Goal: Task Accomplishment & Management: Use online tool/utility

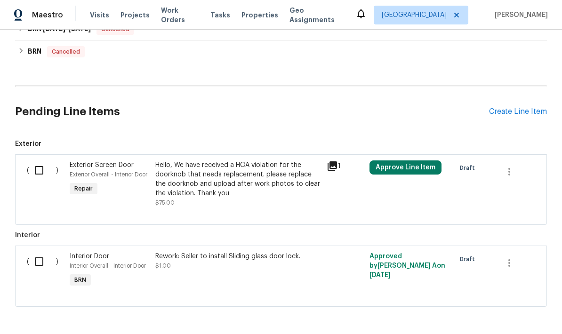
scroll to position [362, 0]
click at [518, 113] on div "Create Line Item" at bounding box center [518, 112] width 58 height 9
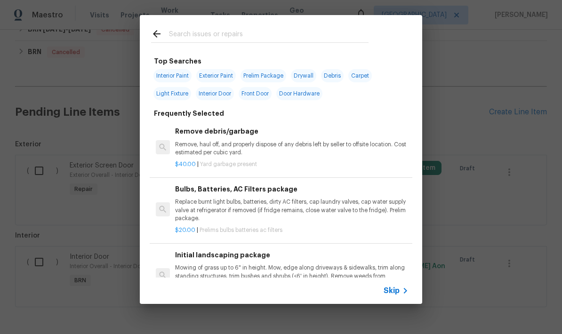
click at [292, 34] on input "text" at bounding box center [269, 35] width 200 height 14
type input "Flooring"
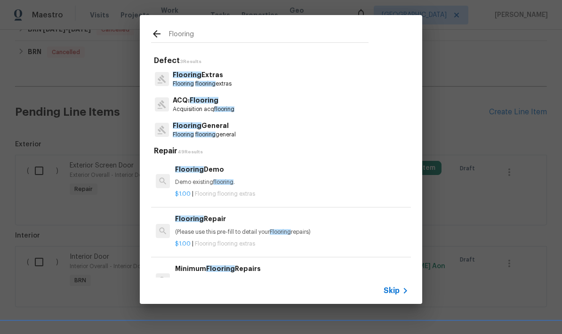
click at [189, 132] on span "Flooring" at bounding box center [183, 135] width 21 height 6
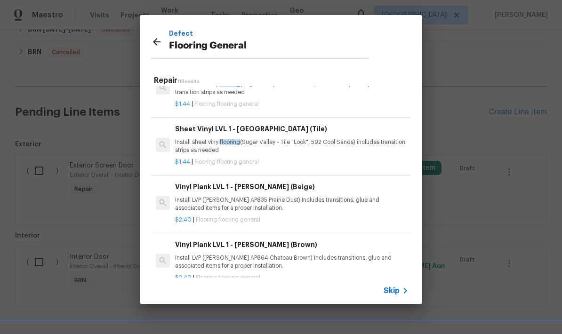
scroll to position [85, 0]
click at [317, 202] on p "Install LVP ([PERSON_NAME] AP835 Prairie Dust) Includes transitions, glue and a…" at bounding box center [292, 204] width 234 height 16
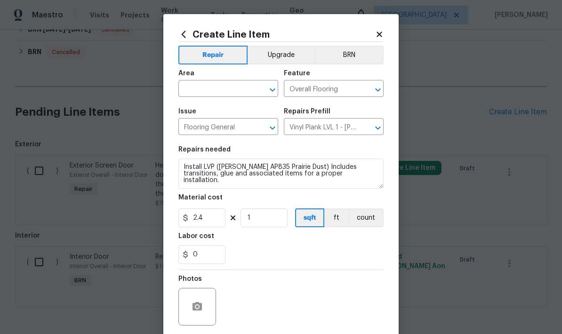
click at [196, 91] on input "text" at bounding box center [214, 89] width 73 height 15
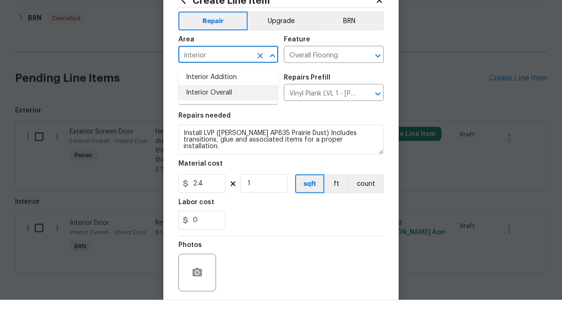
click at [200, 119] on li "Interior Overall" at bounding box center [228, 127] width 100 height 16
type input "Interior Overall"
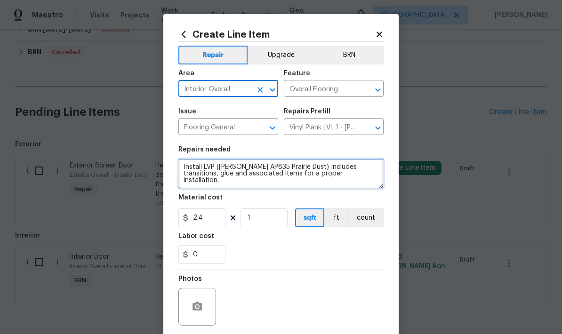
click at [183, 170] on textarea "Install LVP ([PERSON_NAME] AP835 Prairie Dust) Includes transitions, glue and a…" at bounding box center [280, 174] width 205 height 30
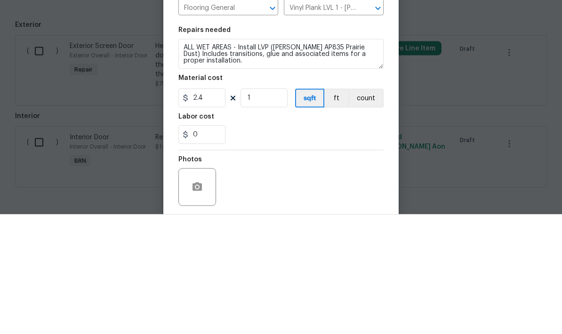
scroll to position [38, 0]
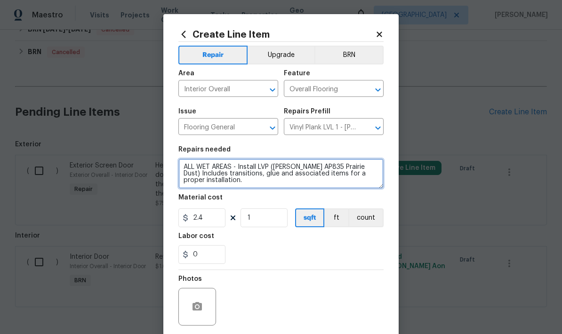
type textarea "ALL WET AREAS - Install LVP ([PERSON_NAME] AP835 Prairie Dust) Includes transit…"
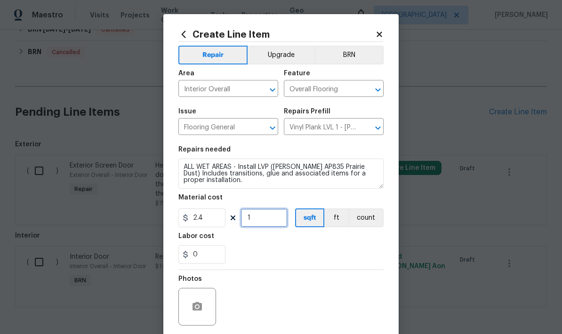
click at [269, 218] on input "1" at bounding box center [264, 218] width 47 height 19
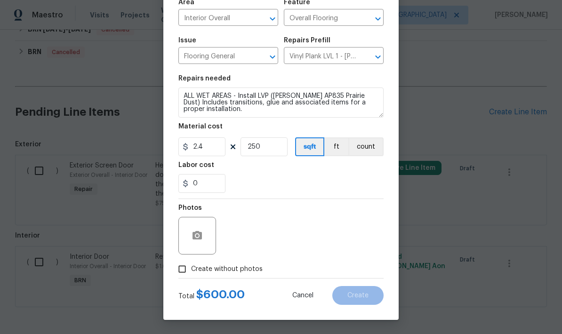
scroll to position [73, 0]
type input "250"
click at [185, 269] on input "Create without photos" at bounding box center [182, 269] width 18 height 18
checkbox input "true"
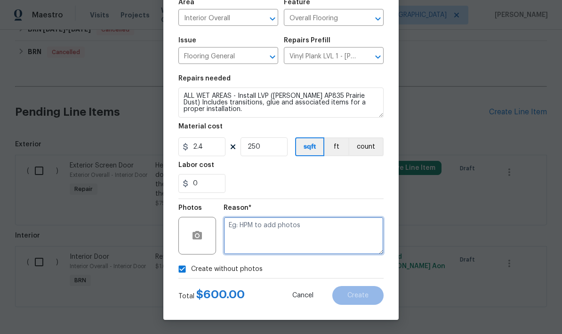
click at [329, 232] on textarea at bounding box center [304, 236] width 160 height 38
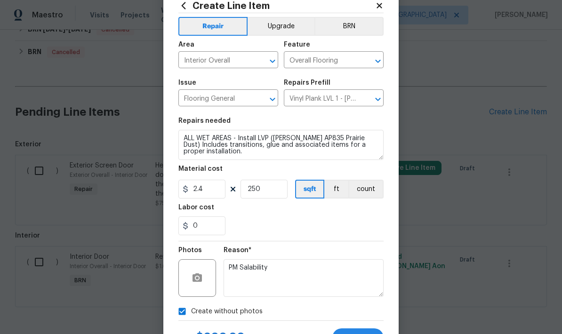
scroll to position [27, 0]
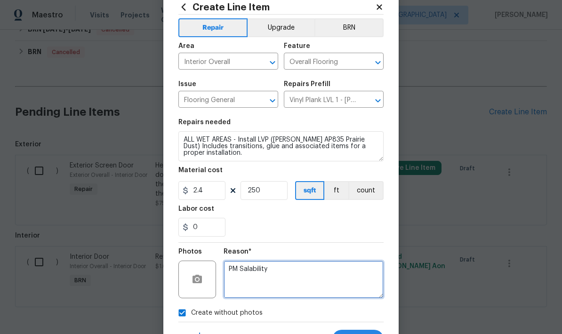
type textarea "PM Salability"
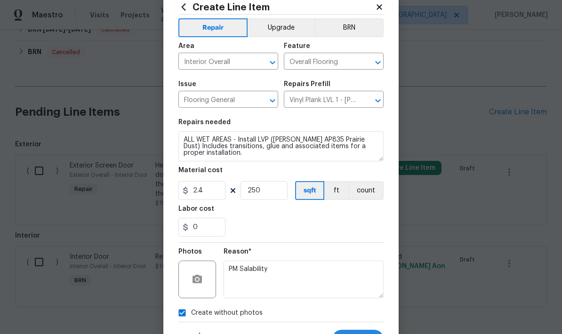
click at [287, 32] on button "Upgrade" at bounding box center [281, 27] width 67 height 19
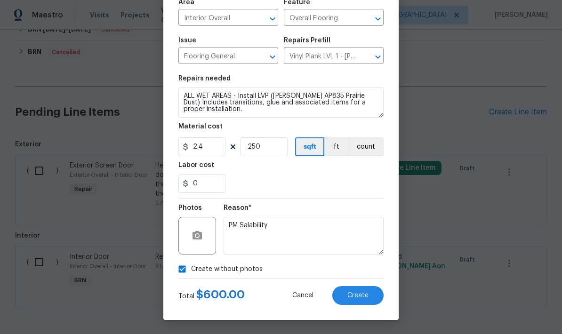
scroll to position [73, 0]
click at [359, 297] on span "Create" at bounding box center [357, 295] width 21 height 7
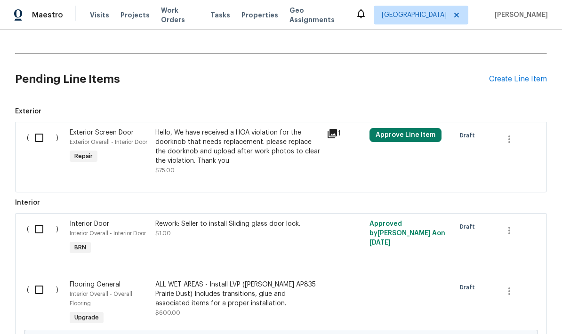
scroll to position [358, 0]
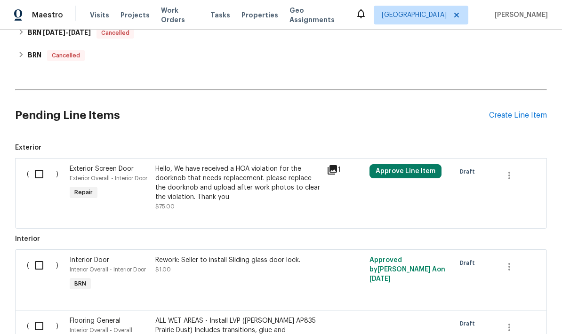
click at [523, 111] on div "Create Line Item" at bounding box center [518, 115] width 58 height 9
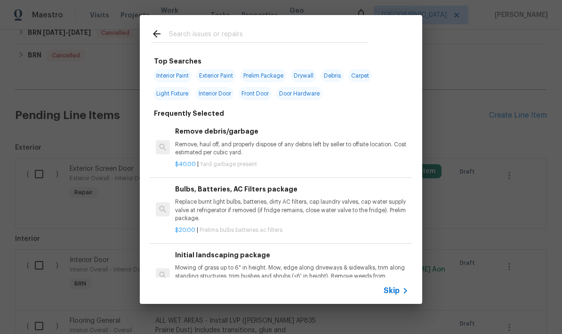
click at [337, 38] on input "text" at bounding box center [269, 35] width 200 height 14
type input "Flooring"
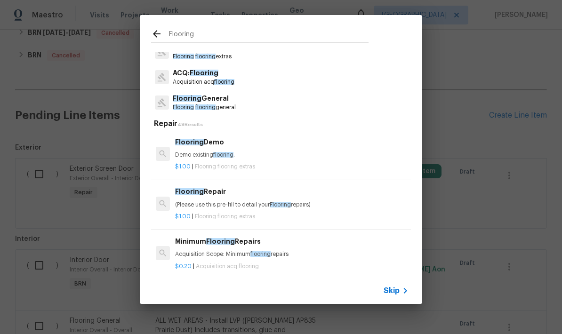
scroll to position [27, 0]
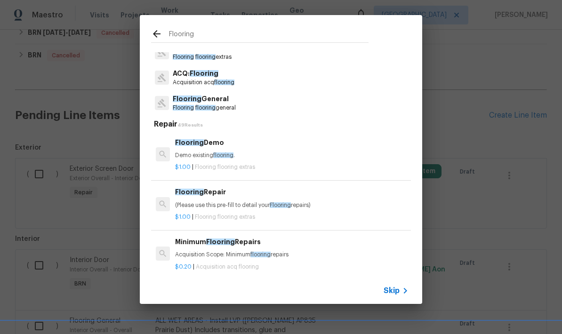
click at [212, 104] on p "Flooring General" at bounding box center [204, 99] width 63 height 10
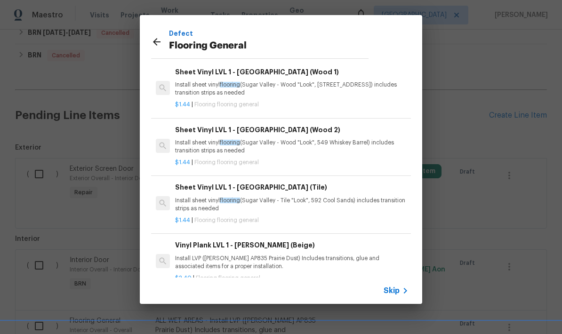
click at [489, 31] on div "Defect Flooring General Repair 11 Results Sheet Vinyl LVL 1 - [GEOGRAPHIC_DATA]…" at bounding box center [281, 159] width 562 height 319
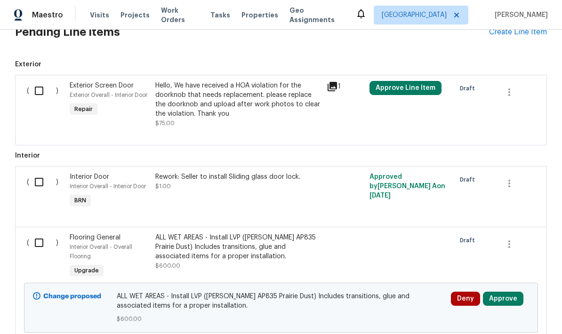
scroll to position [441, 0]
click at [264, 234] on div "ALL WET AREAS - Install LVP ([PERSON_NAME] AP835 Prairie Dust) Includes transit…" at bounding box center [238, 248] width 166 height 28
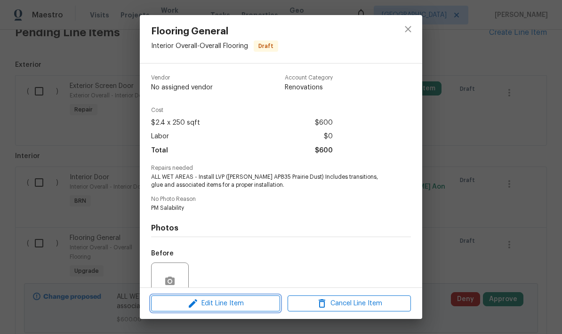
click at [236, 305] on span "Edit Line Item" at bounding box center [215, 304] width 123 height 12
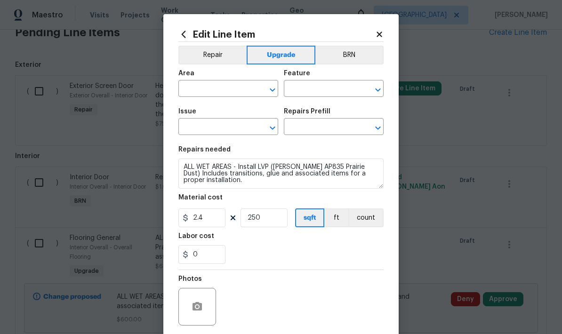
type input "Interior Overall"
type input "Overall Flooring"
type input "Flooring General"
type input "Vinyl Plank LVL 1 - [PERSON_NAME] (Beige) $2.40"
click at [523, 97] on body "Maestro Visits Projects Work Orders Tasks Properties Geo Assignments Tucson [PE…" at bounding box center [281, 167] width 562 height 334
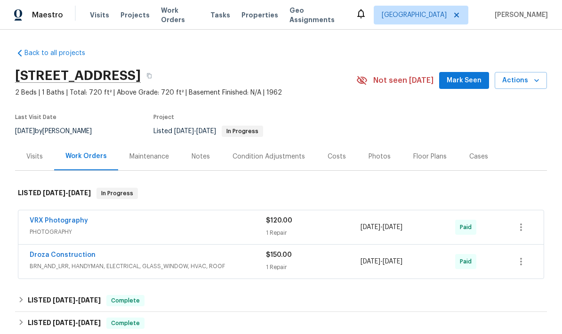
scroll to position [0, 0]
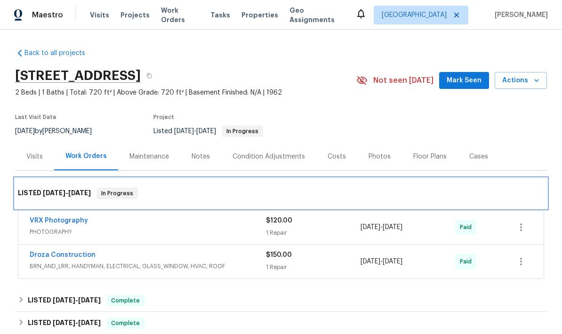
click at [356, 188] on div "LISTED [DATE] - [DATE] In Progress" at bounding box center [281, 193] width 526 height 11
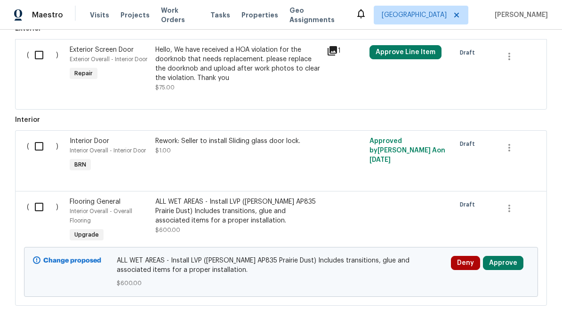
scroll to position [477, 0]
click at [274, 198] on div "ALL WET AREAS - Install LVP ([PERSON_NAME] AP835 Prairie Dust) Includes transit…" at bounding box center [238, 212] width 166 height 28
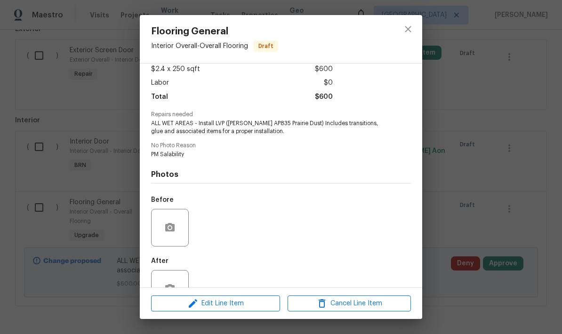
scroll to position [54, 0]
click at [235, 306] on span "Edit Line Item" at bounding box center [215, 304] width 123 height 12
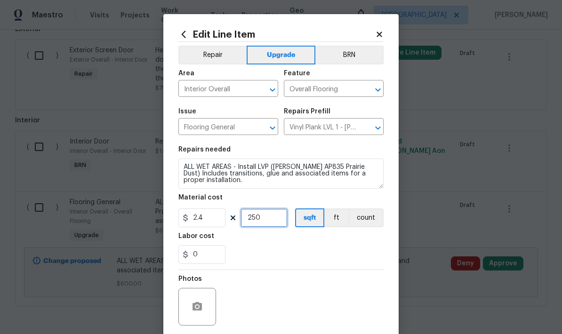
click at [274, 226] on input "250" at bounding box center [264, 218] width 47 height 19
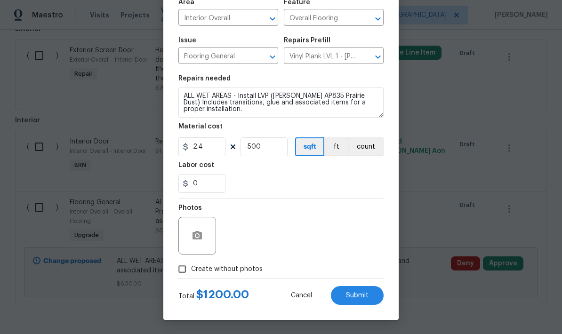
scroll to position [73, 0]
type input "500"
click at [180, 269] on input "Create without photos" at bounding box center [182, 269] width 18 height 18
checkbox input "true"
click at [356, 296] on span "Submit" at bounding box center [357, 295] width 23 height 7
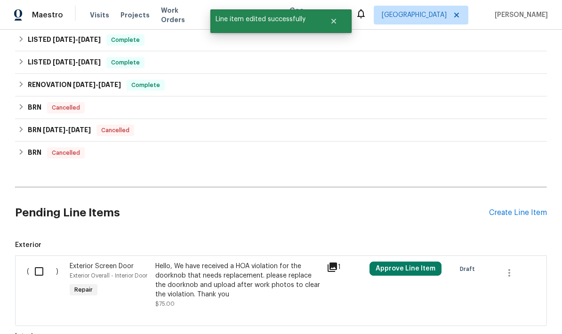
scroll to position [260, 0]
click at [519, 209] on div "Create Line Item" at bounding box center [518, 213] width 58 height 9
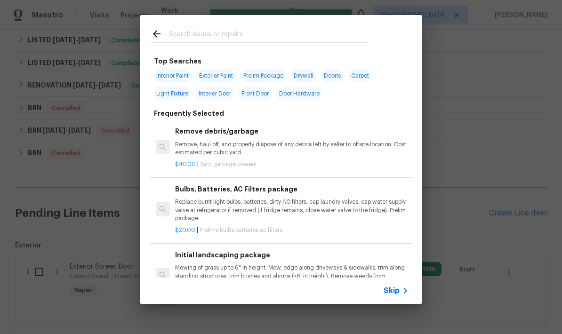
click at [254, 38] on input "text" at bounding box center [269, 35] width 200 height 14
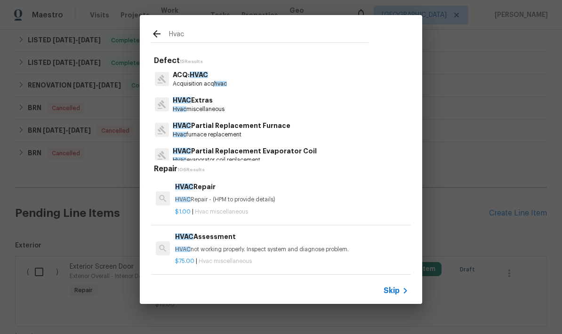
type input "HVAC"
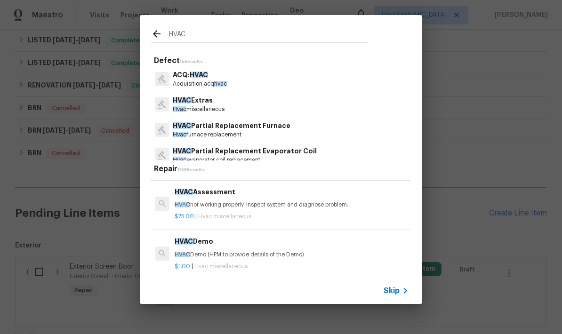
scroll to position [44, 1]
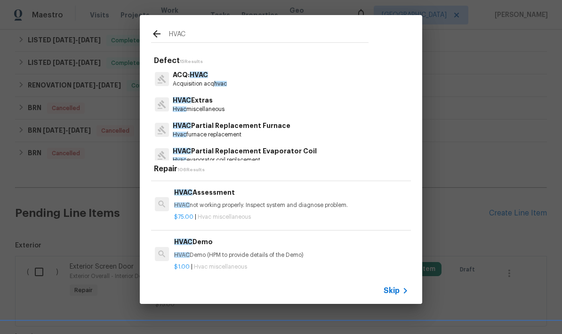
click at [271, 203] on p "HVAC not working properly. Inspect system and diagnose problem." at bounding box center [291, 205] width 234 height 8
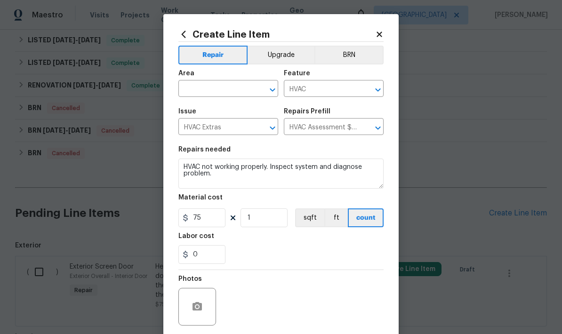
click at [220, 90] on input "text" at bounding box center [214, 89] width 73 height 15
click at [200, 141] on li "HVAC" at bounding box center [228, 149] width 100 height 16
type input "HVAC"
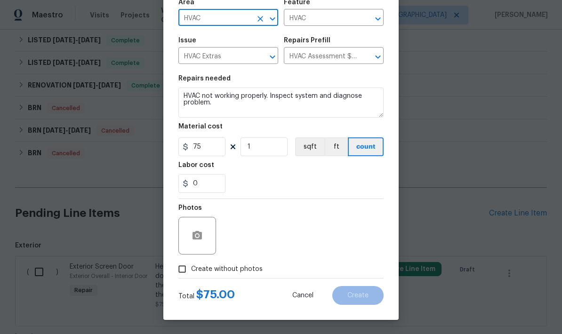
scroll to position [73, 0]
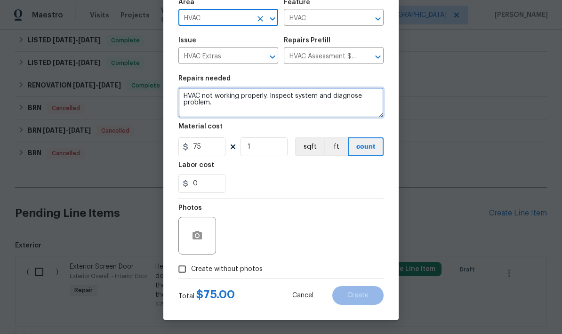
click at [235, 112] on textarea "HVAC not working properly. Inspect system and diagnose problem." at bounding box center [280, 103] width 205 height 30
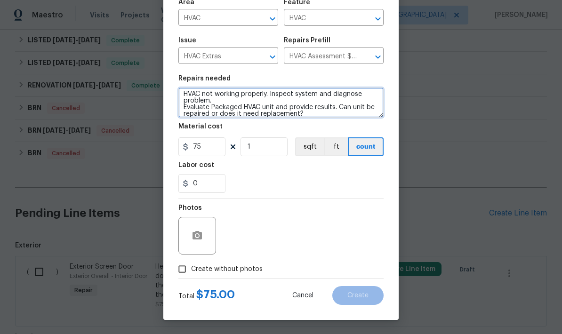
type textarea "HVAC not working properly. Inspect system and diagnose problem. Evaluate Packag…"
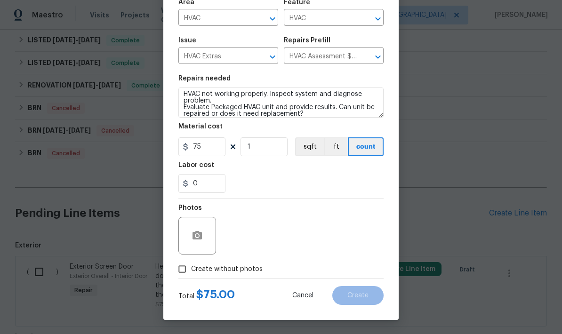
click at [183, 268] on input "Create without photos" at bounding box center [182, 269] width 18 height 18
checkbox input "true"
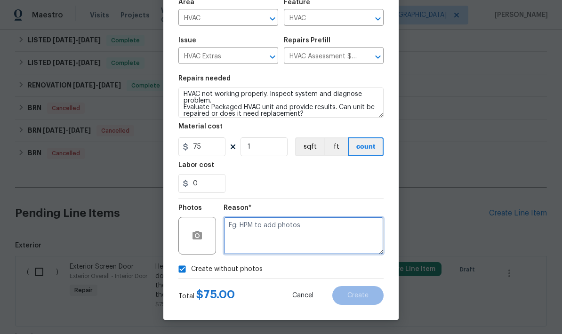
click at [347, 231] on textarea at bounding box center [304, 236] width 160 height 38
type textarea "PM Salability"
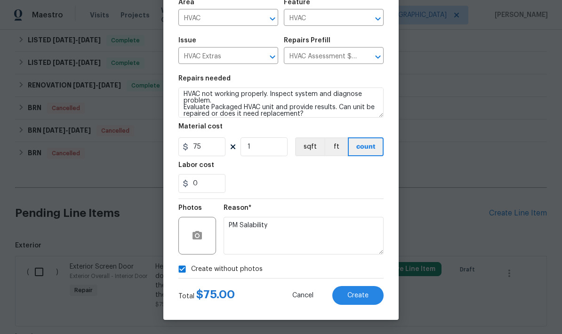
click at [361, 297] on span "Create" at bounding box center [357, 295] width 21 height 7
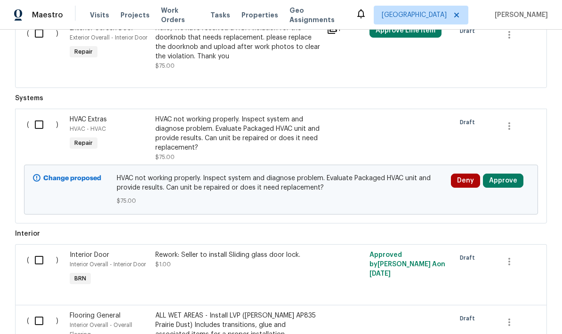
scroll to position [504, 0]
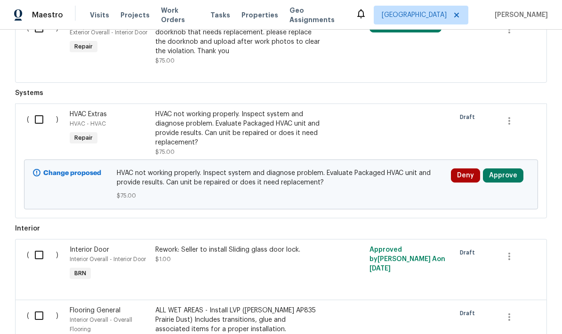
click at [511, 169] on button "Approve" at bounding box center [503, 176] width 40 height 14
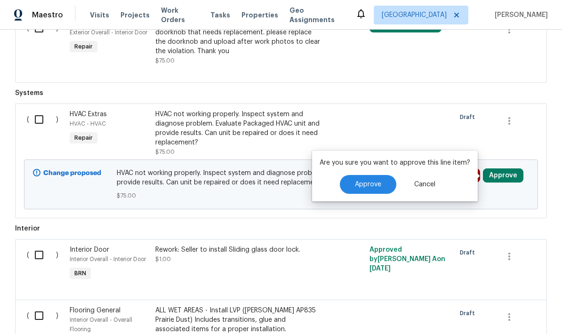
click at [382, 175] on button "Approve" at bounding box center [368, 184] width 56 height 19
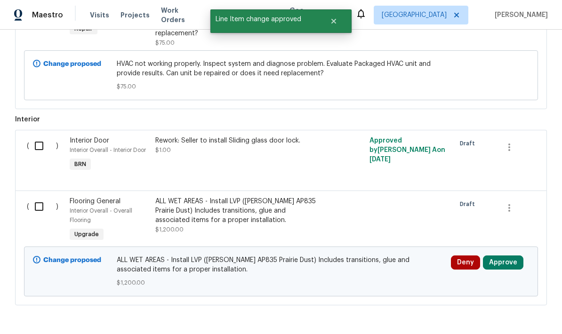
scroll to position [613, 0]
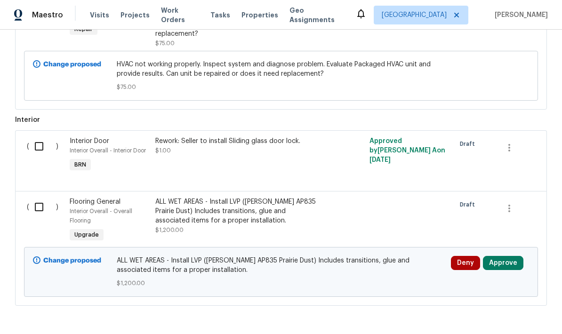
click at [504, 256] on button "Approve" at bounding box center [503, 263] width 40 height 14
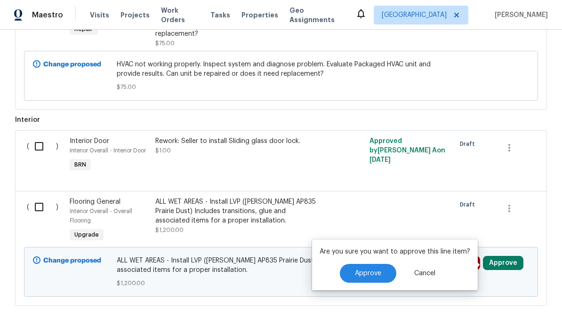
click at [368, 270] on span "Approve" at bounding box center [368, 273] width 26 height 7
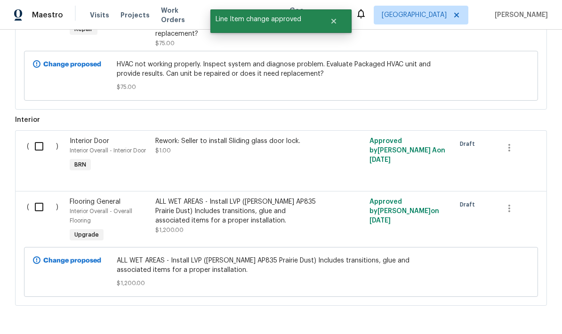
click at [33, 197] on input "checkbox" at bounding box center [42, 207] width 27 height 20
checkbox input "true"
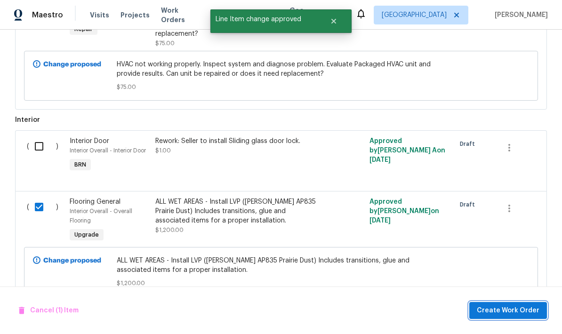
click at [510, 307] on span "Create Work Order" at bounding box center [508, 311] width 63 height 12
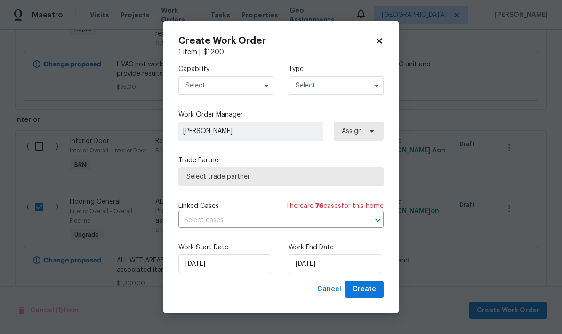
click at [233, 81] on input "text" at bounding box center [225, 85] width 95 height 19
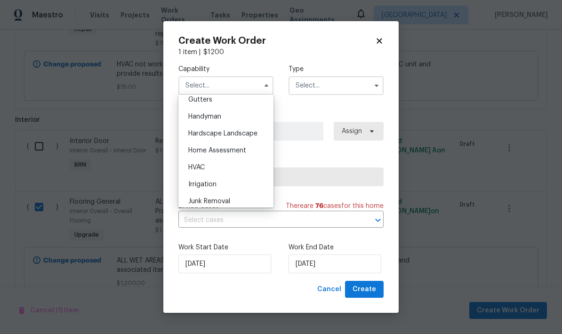
scroll to position [506, 0]
click at [214, 171] on div "HVAC" at bounding box center [226, 168] width 90 height 17
type input "HVAC"
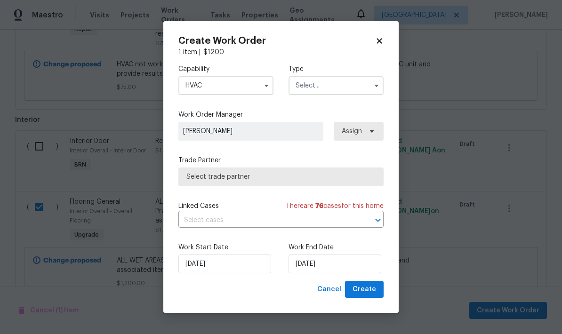
click at [337, 89] on input "text" at bounding box center [336, 85] width 95 height 19
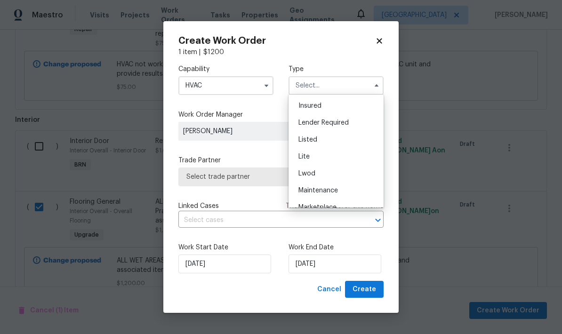
scroll to position [68, 0]
click at [327, 142] on div "Listed" at bounding box center [336, 138] width 90 height 17
type input "Listed"
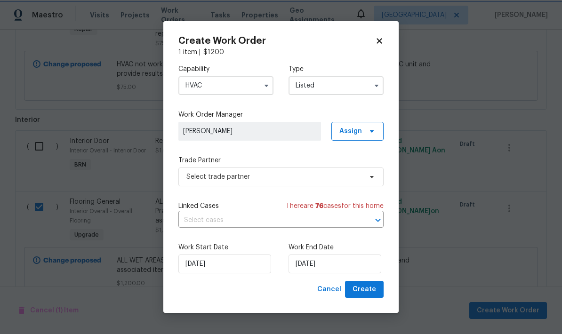
scroll to position [0, 0]
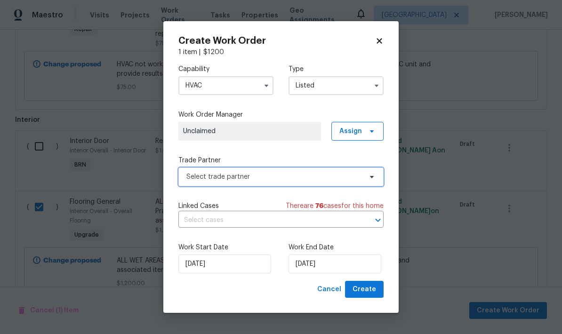
click at [322, 180] on span "Select trade partner" at bounding box center [274, 176] width 176 height 9
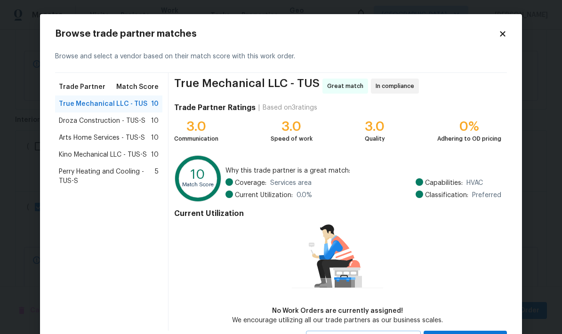
click at [89, 158] on span "Kino Mechanical LLC - TUS-S" at bounding box center [103, 154] width 88 height 9
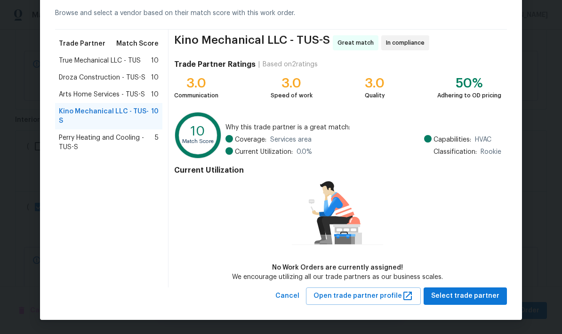
scroll to position [43, 0]
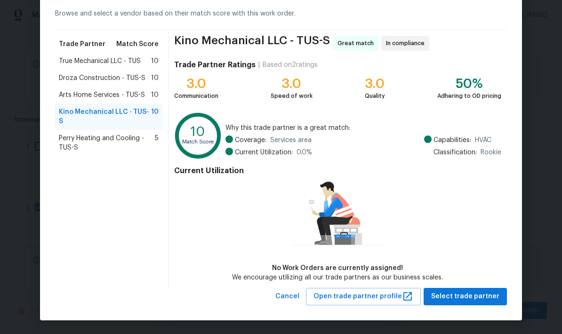
click at [80, 63] on span "True Mechanical LLC - TUS" at bounding box center [100, 60] width 82 height 9
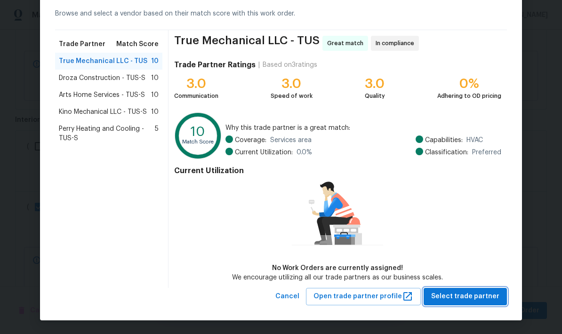
click at [471, 299] on span "Select trade partner" at bounding box center [465, 297] width 68 height 12
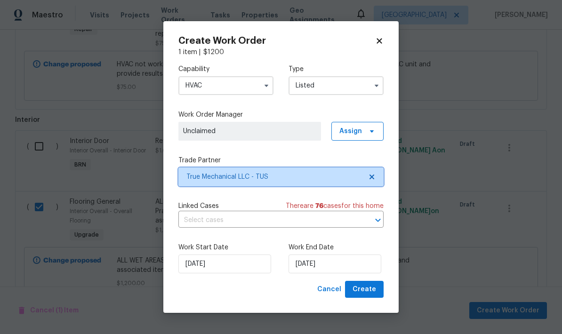
scroll to position [0, 0]
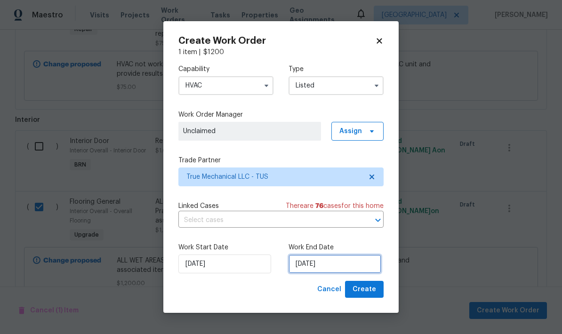
click at [343, 260] on input "[DATE]" at bounding box center [335, 264] width 93 height 19
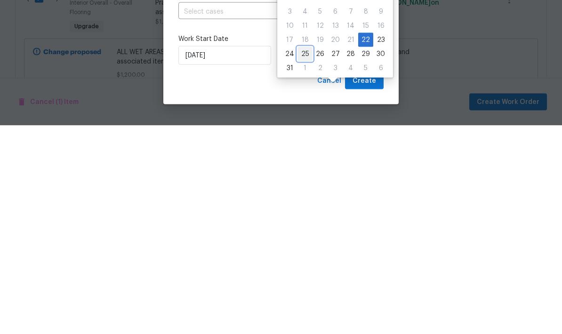
click at [307, 256] on div "25" at bounding box center [305, 262] width 15 height 13
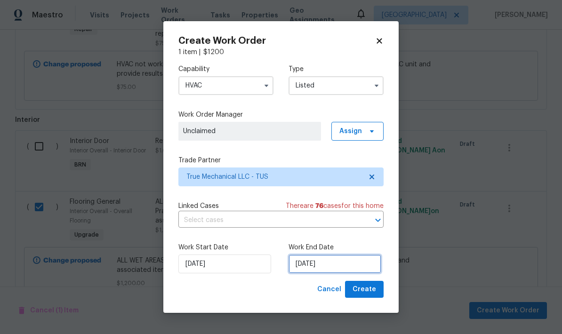
click at [341, 266] on input "[DATE]" at bounding box center [335, 264] width 93 height 19
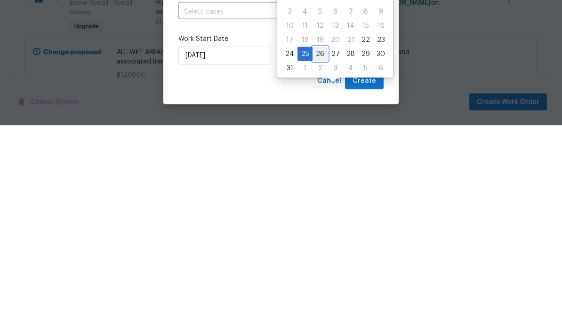
click at [319, 256] on div "26" at bounding box center [320, 262] width 15 height 13
type input "[DATE]"
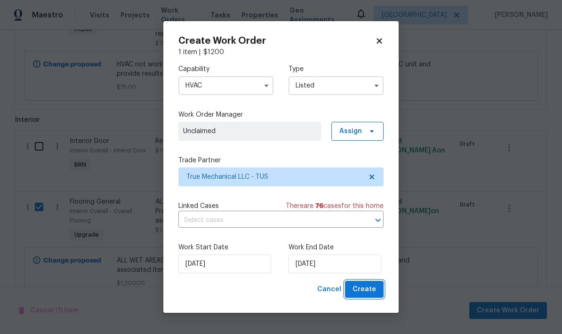
click at [371, 290] on span "Create" at bounding box center [365, 290] width 24 height 12
checkbox input "false"
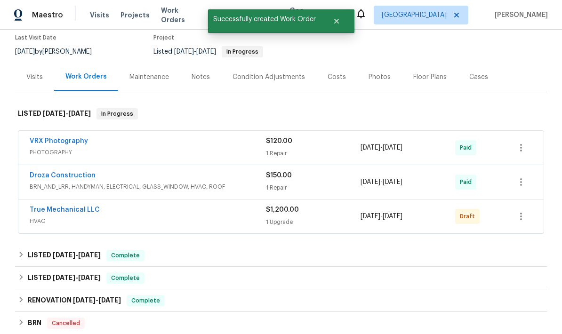
scroll to position [79, 0]
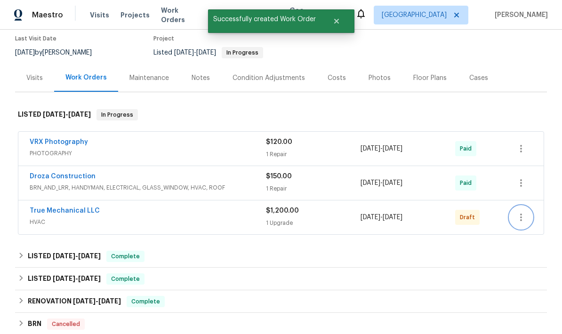
click at [521, 212] on icon "button" at bounding box center [521, 217] width 11 height 11
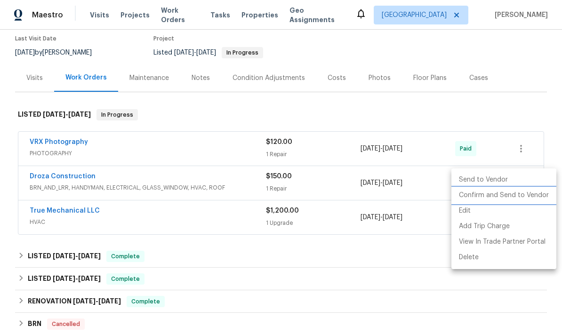
click at [514, 197] on li "Confirm and Send to Vendor" at bounding box center [503, 196] width 105 height 16
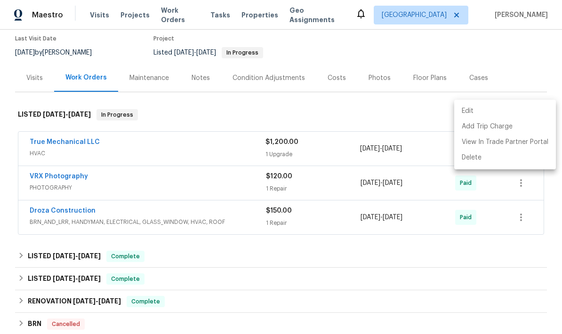
click at [526, 46] on div at bounding box center [281, 167] width 562 height 334
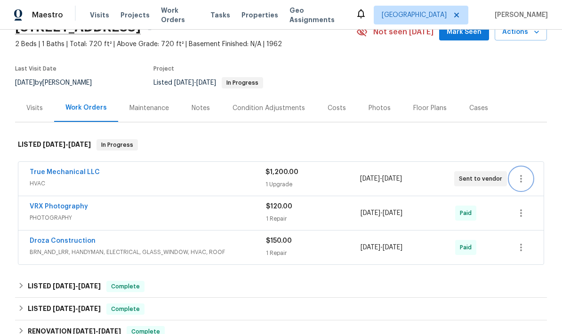
scroll to position [51, 0]
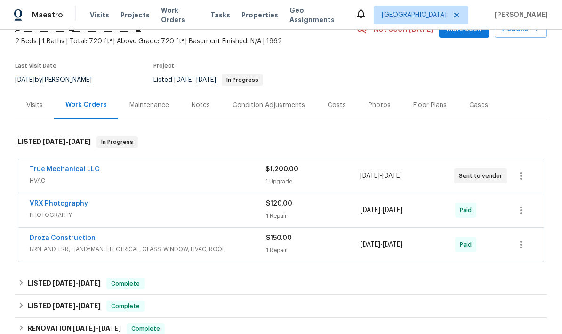
click at [58, 166] on link "True Mechanical LLC" at bounding box center [65, 169] width 70 height 7
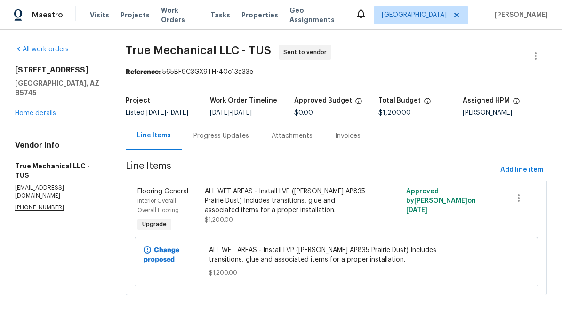
click at [42, 110] on link "Home details" at bounding box center [35, 113] width 41 height 7
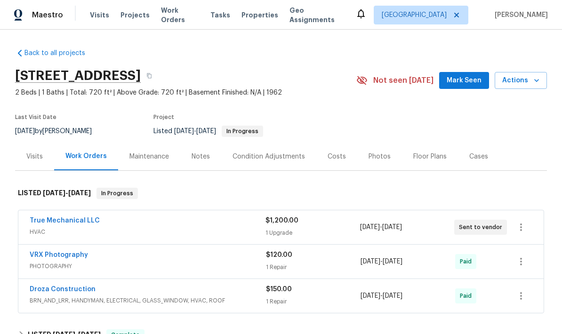
click at [70, 224] on link "True Mechanical LLC" at bounding box center [65, 221] width 70 height 7
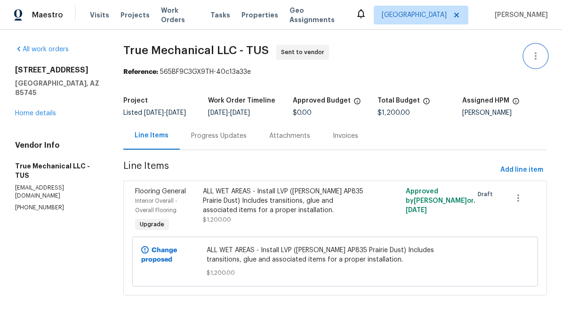
click at [538, 58] on icon "button" at bounding box center [535, 55] width 11 height 11
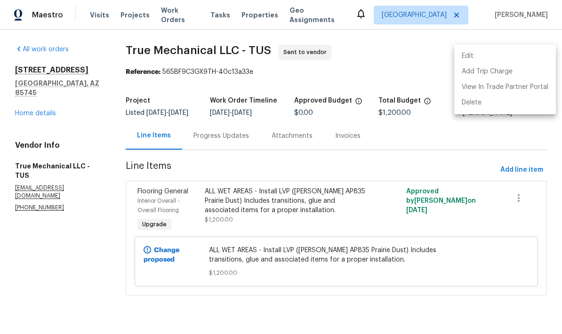
click at [475, 58] on li "Edit" at bounding box center [505, 56] width 102 height 16
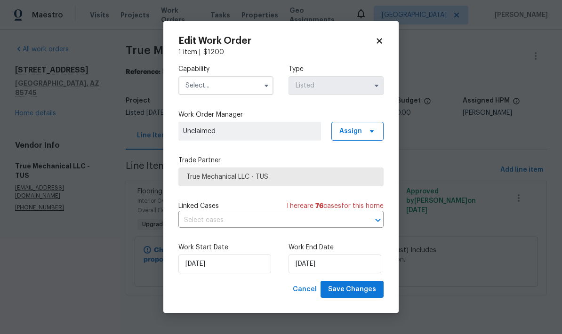
click at [240, 91] on input "text" at bounding box center [225, 85] width 95 height 19
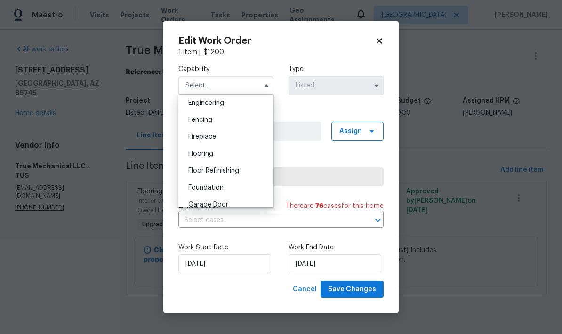
scroll to position [318, 0]
click at [214, 157] on div "Flooring" at bounding box center [226, 153] width 90 height 17
type input "Flooring"
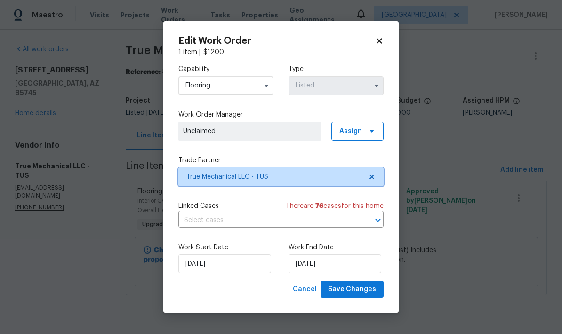
click at [303, 182] on span "True Mechanical LLC - TUS" at bounding box center [280, 177] width 205 height 19
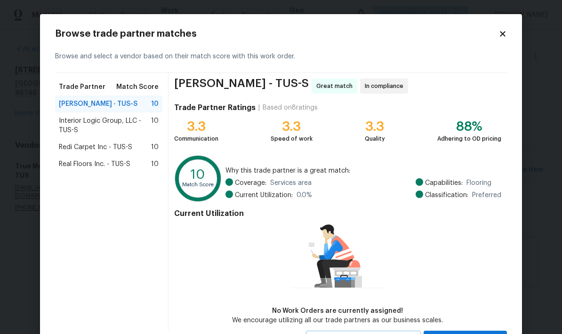
click at [67, 152] on span "Redi Carpet Inc - TUS-S" at bounding box center [95, 147] width 73 height 9
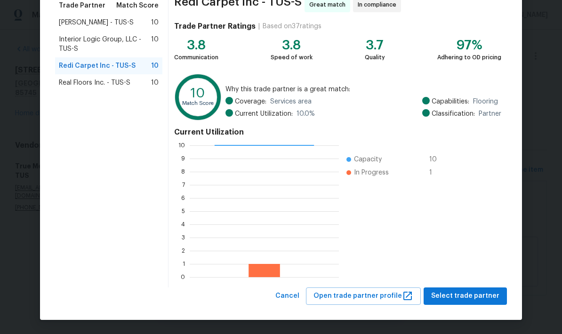
scroll to position [81, 0]
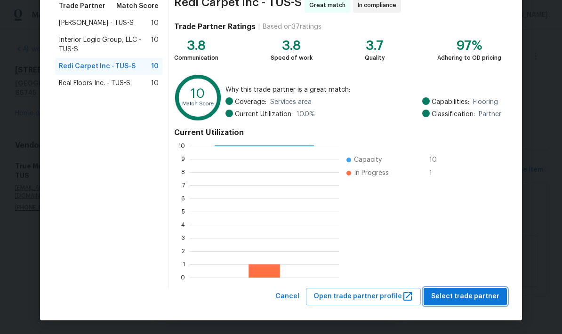
click at [469, 297] on span "Select trade partner" at bounding box center [465, 297] width 68 height 12
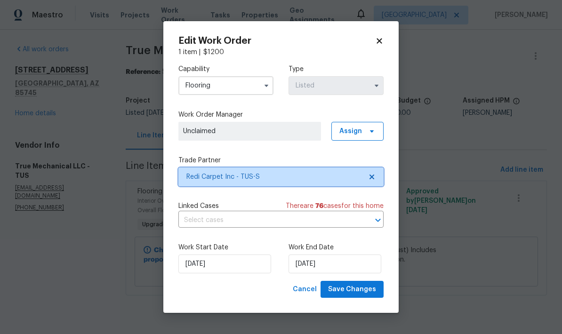
scroll to position [0, 0]
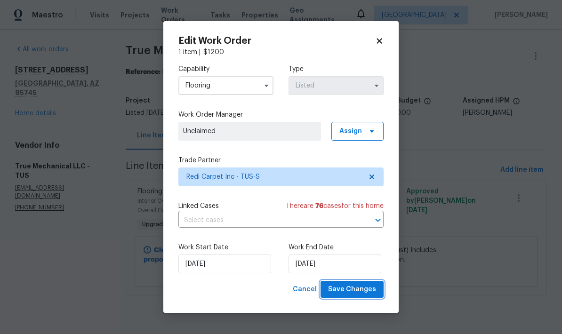
click at [354, 292] on span "Save Changes" at bounding box center [352, 290] width 48 height 12
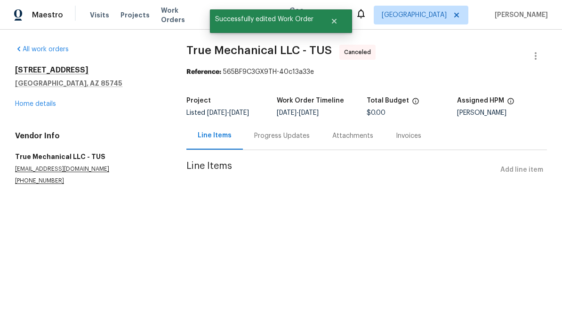
click at [40, 105] on link "Home details" at bounding box center [35, 104] width 41 height 7
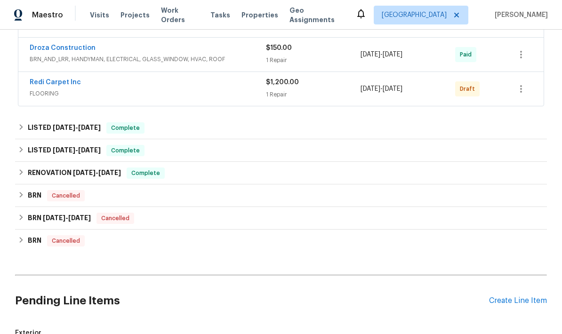
scroll to position [197, 0]
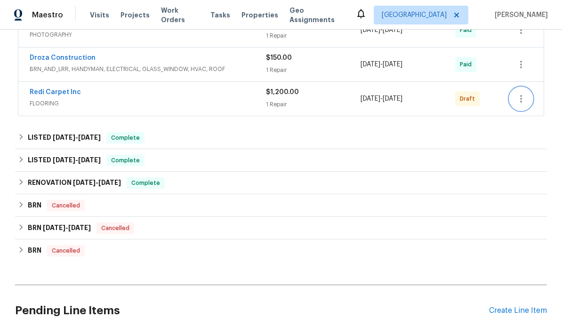
click at [519, 99] on icon "button" at bounding box center [521, 98] width 11 height 11
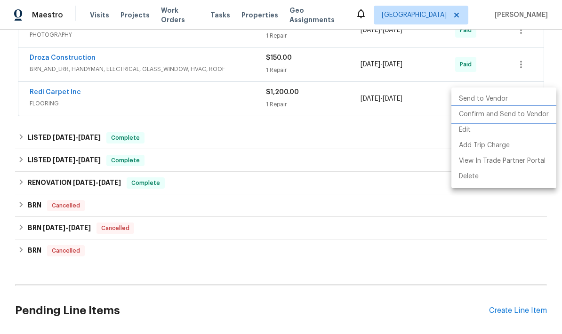
click at [524, 119] on li "Confirm and Send to Vendor" at bounding box center [503, 115] width 105 height 16
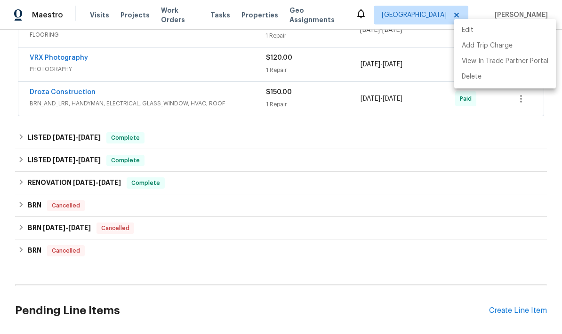
click at [422, 308] on div at bounding box center [281, 167] width 562 height 334
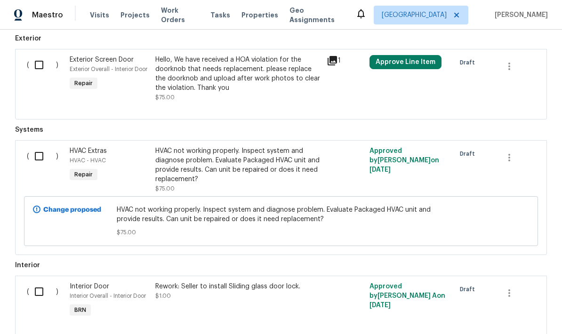
scroll to position [524, 0]
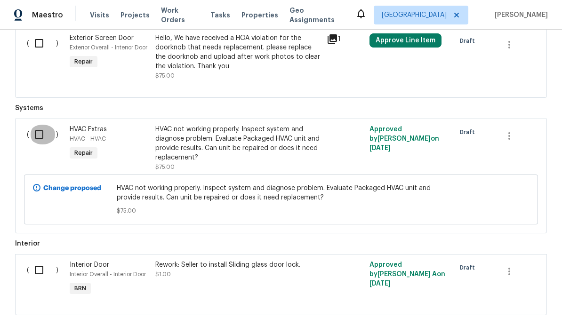
click at [39, 136] on input "checkbox" at bounding box center [42, 135] width 27 height 20
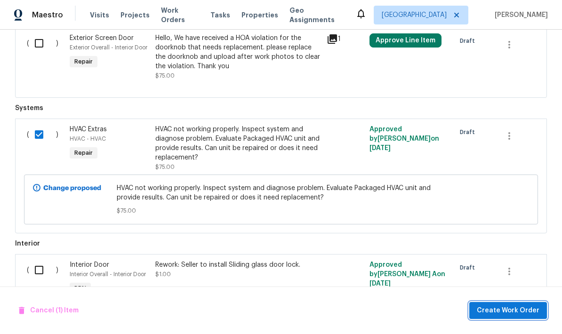
click at [513, 317] on button "Create Work Order" at bounding box center [508, 310] width 78 height 17
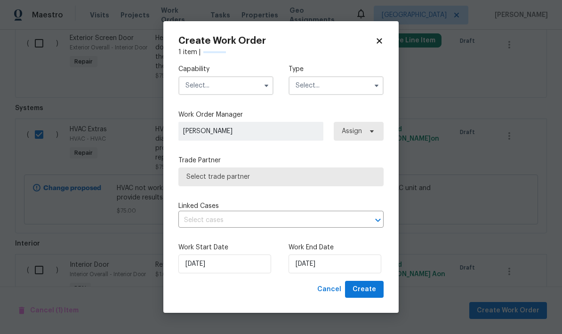
checkbox input "false"
click at [229, 85] on input "text" at bounding box center [225, 85] width 95 height 19
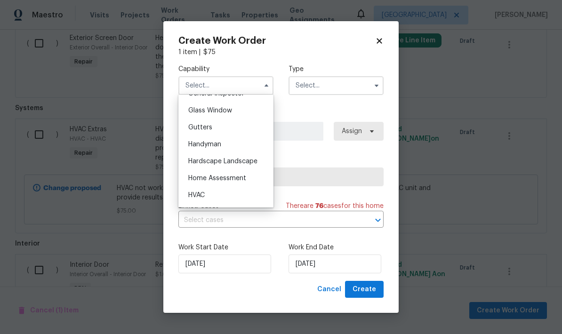
scroll to position [504, 0]
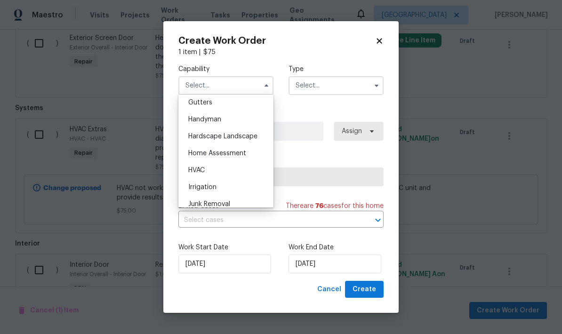
click at [210, 168] on div "HVAC" at bounding box center [226, 170] width 90 height 17
type input "HVAC"
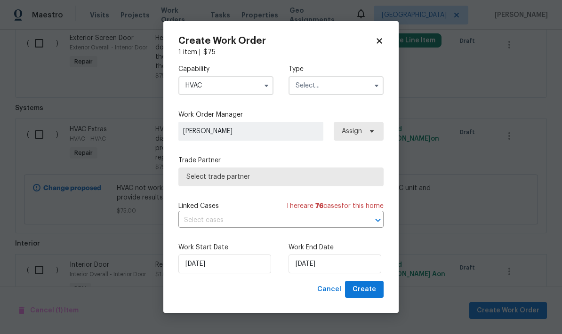
click at [332, 92] on input "text" at bounding box center [336, 85] width 95 height 19
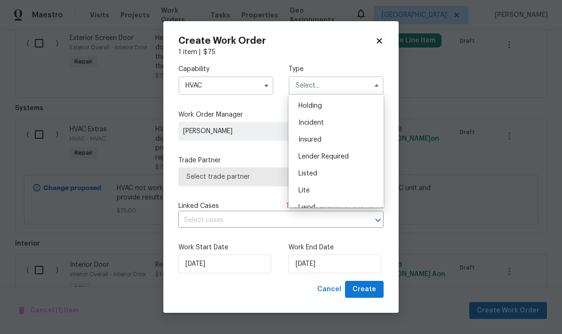
scroll to position [43, 0]
click at [314, 167] on div "Listed" at bounding box center [336, 163] width 90 height 17
type input "Listed"
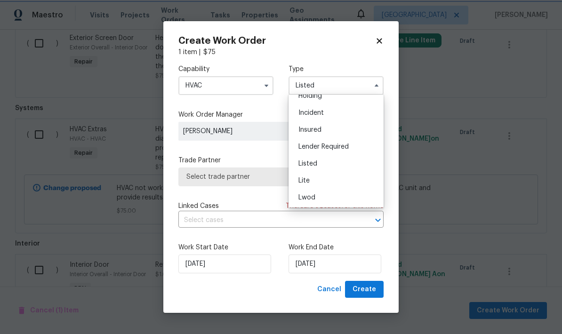
scroll to position [0, 0]
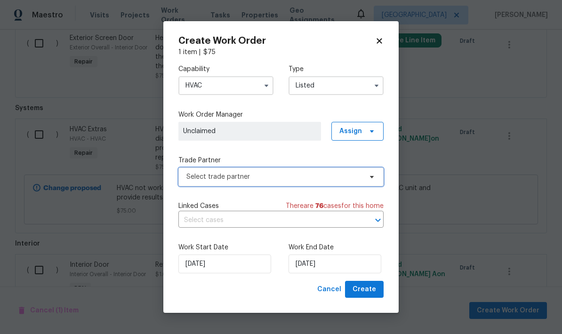
click at [314, 181] on span "Select trade partner" at bounding box center [274, 176] width 176 height 9
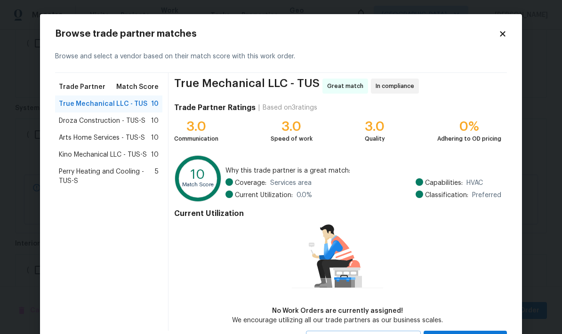
click at [79, 108] on span "True Mechanical LLC - TUS" at bounding box center [103, 103] width 89 height 9
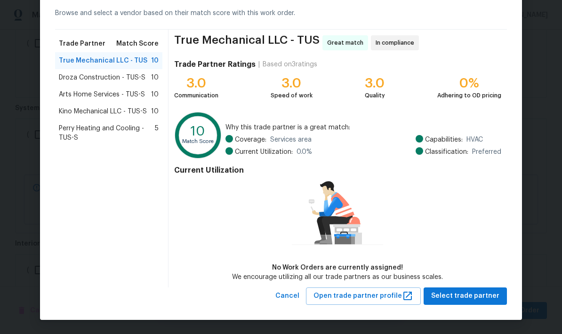
scroll to position [43, 0]
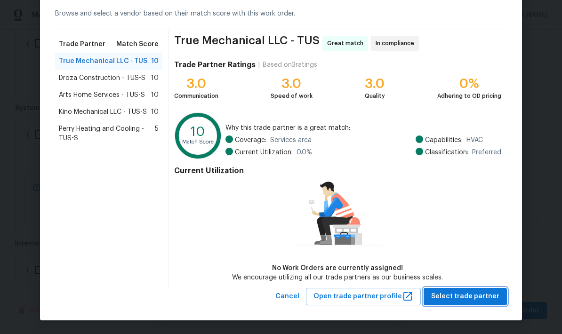
click at [471, 300] on span "Select trade partner" at bounding box center [465, 297] width 68 height 12
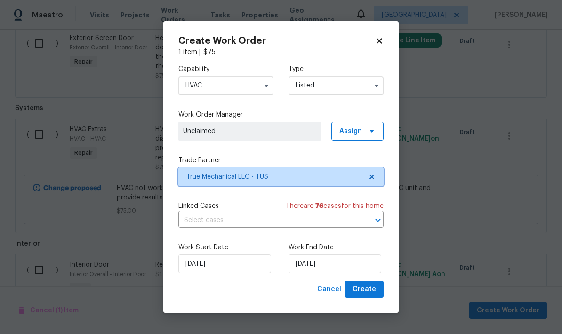
scroll to position [0, 0]
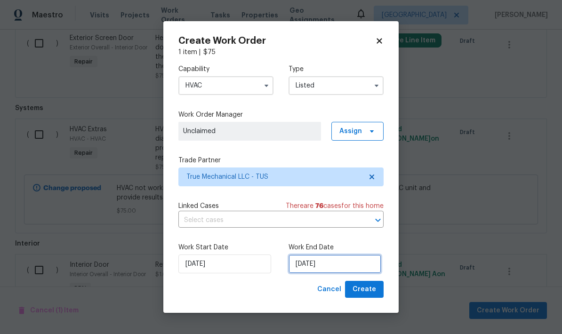
click at [341, 263] on input "[DATE]" at bounding box center [335, 264] width 93 height 19
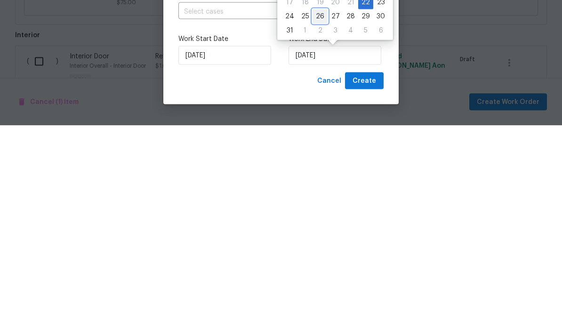
click at [322, 218] on div "26" at bounding box center [320, 224] width 15 height 13
type input "[DATE]"
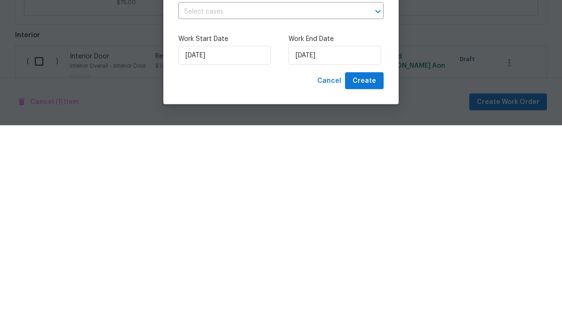
scroll to position [38, 0]
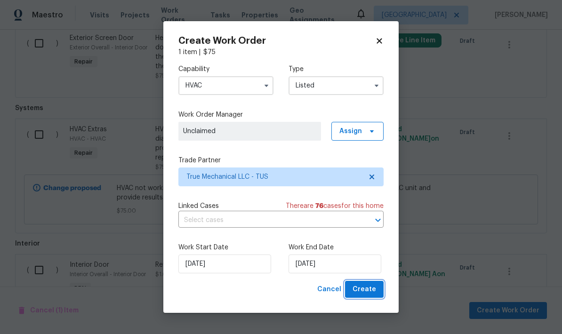
click at [368, 284] on span "Create" at bounding box center [365, 290] width 24 height 12
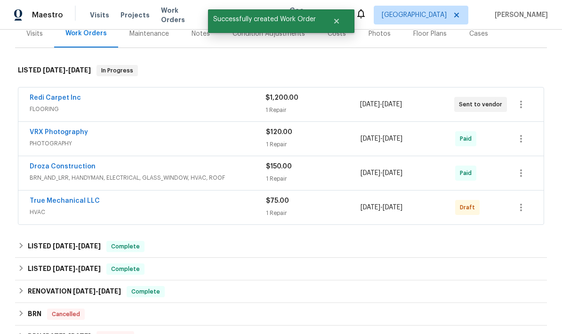
scroll to position [122, 0]
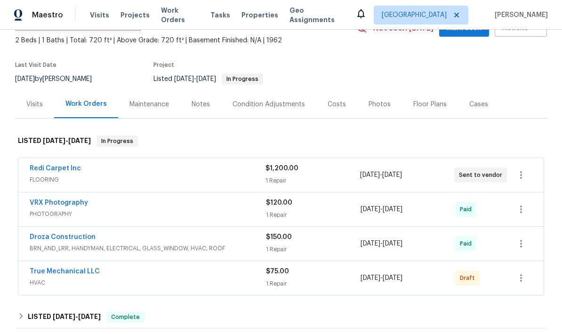
scroll to position [56, 0]
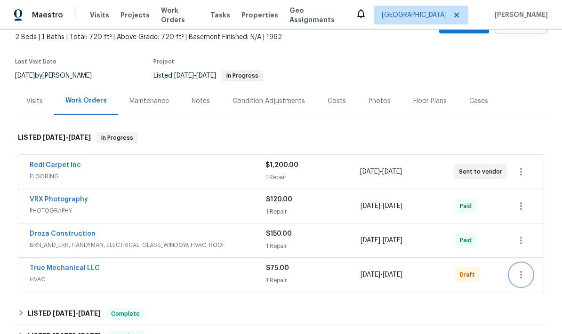
click at [525, 276] on icon "button" at bounding box center [521, 274] width 11 height 11
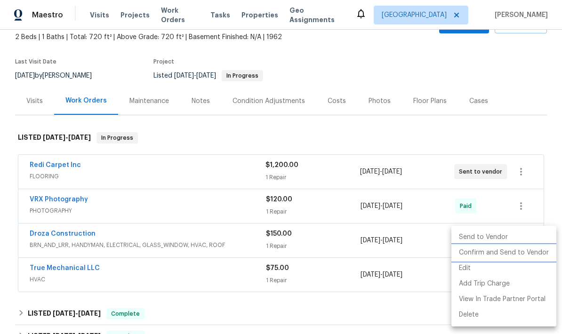
click at [528, 255] on li "Confirm and Send to Vendor" at bounding box center [503, 253] width 105 height 16
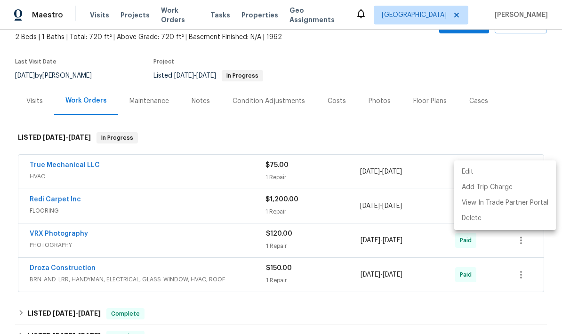
click at [525, 78] on div at bounding box center [281, 167] width 562 height 334
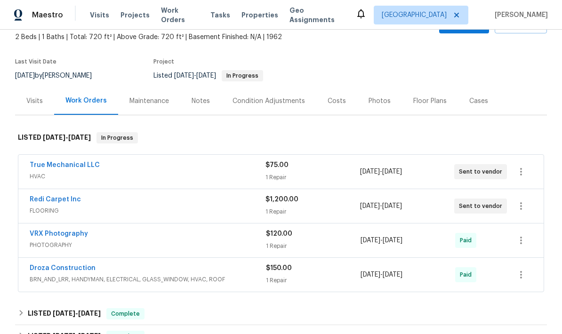
click at [201, 104] on div "Notes" at bounding box center [201, 101] width 18 height 9
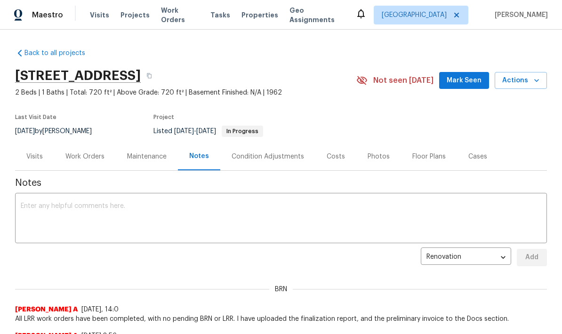
click at [392, 214] on textarea at bounding box center [281, 219] width 521 height 33
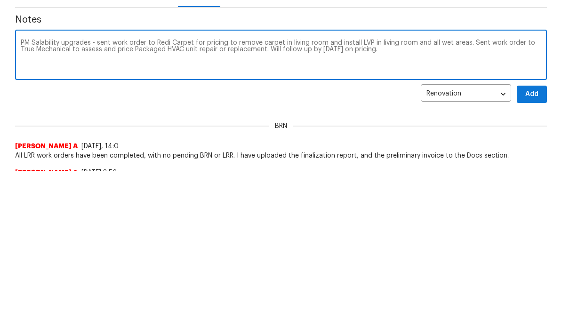
type textarea "PM Salability upgrades - sent work order to Redi Carpet for pricing to remove c…"
click at [534, 252] on span "Add" at bounding box center [531, 258] width 15 height 12
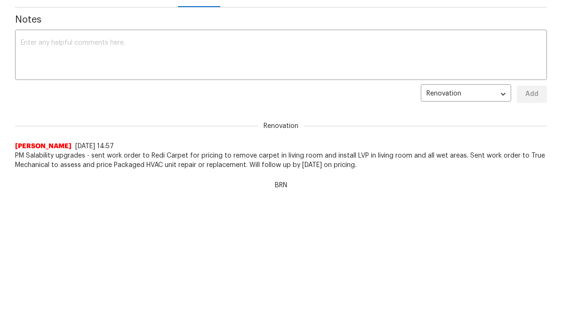
click at [478, 97] on body "Maestro Visits Projects Work Orders Tasks Properties Geo Assignments Tucson Joh…" at bounding box center [281, 4] width 562 height 334
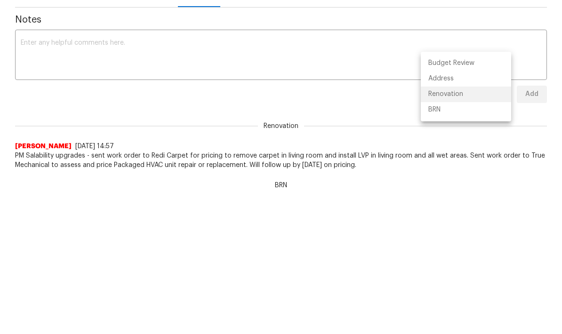
click at [409, 163] on div at bounding box center [281, 167] width 562 height 334
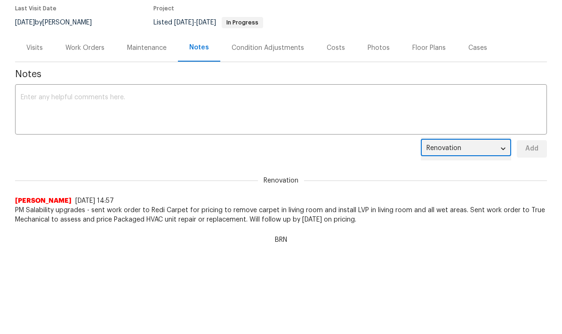
scroll to position [0, 0]
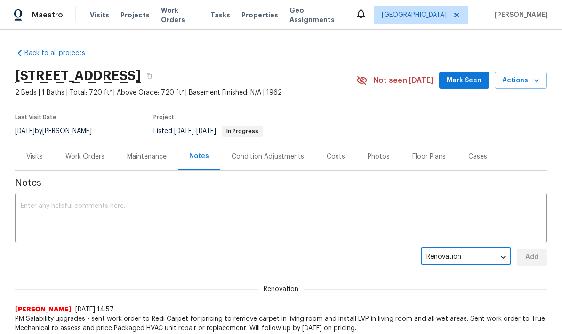
click at [84, 158] on div "Work Orders" at bounding box center [84, 156] width 39 height 9
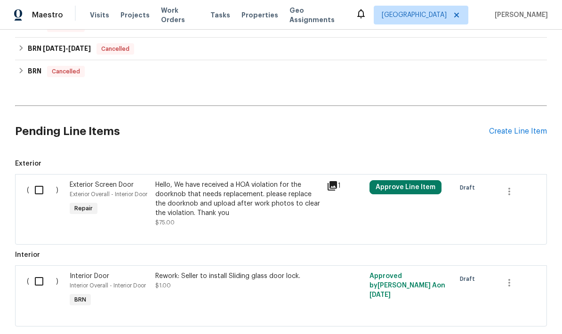
scroll to position [411, 0]
click at [510, 194] on icon "button" at bounding box center [509, 190] width 11 height 11
click at [522, 189] on li "Cancel" at bounding box center [516, 191] width 36 height 16
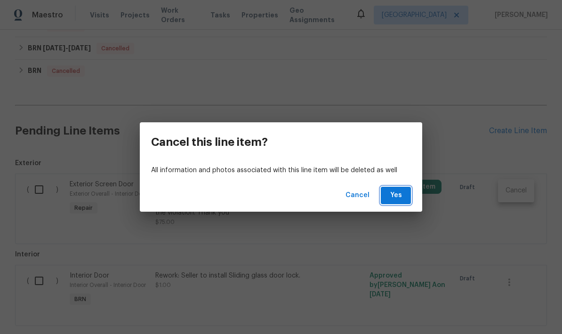
click at [402, 194] on span "Yes" at bounding box center [395, 196] width 15 height 12
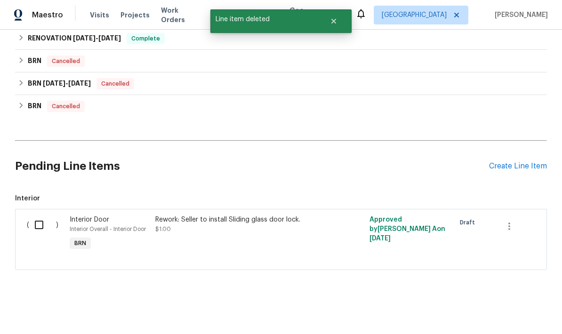
scroll to position [338, 0]
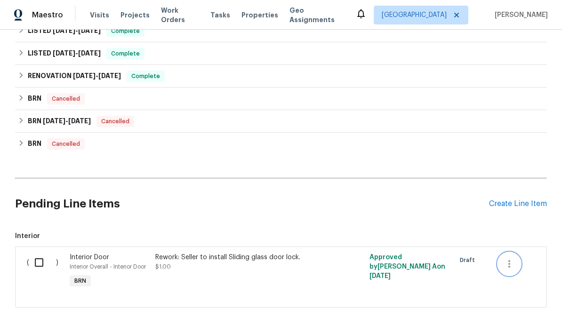
click at [508, 263] on icon "button" at bounding box center [509, 263] width 11 height 11
click at [523, 262] on li "Cancel" at bounding box center [516, 264] width 36 height 16
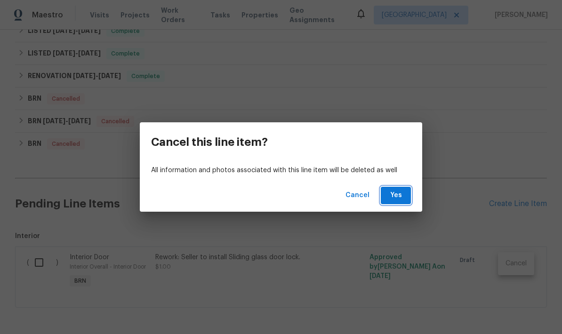
click at [405, 197] on button "Yes" at bounding box center [396, 195] width 30 height 17
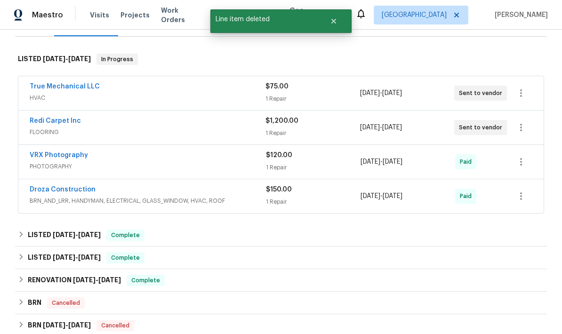
scroll to position [134, 0]
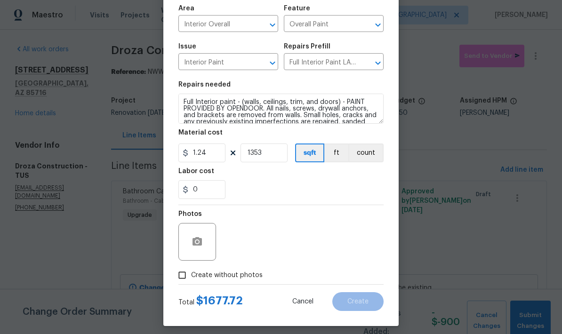
scroll to position [67, 0]
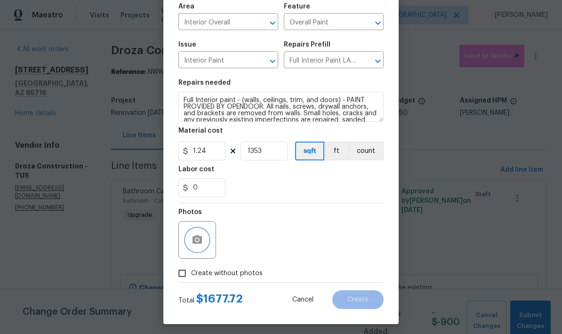
click at [197, 244] on icon "button" at bounding box center [197, 239] width 11 height 11
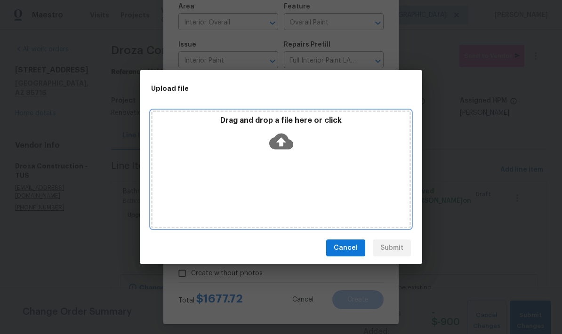
click at [283, 139] on icon at bounding box center [281, 142] width 24 height 16
